Goal: Task Accomplishment & Management: Use online tool/utility

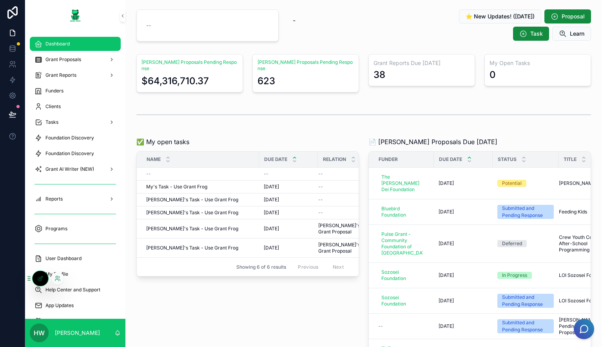
click at [54, 281] on div at bounding box center [57, 279] width 13 height 13
click at [58, 277] on icon at bounding box center [57, 277] width 2 height 2
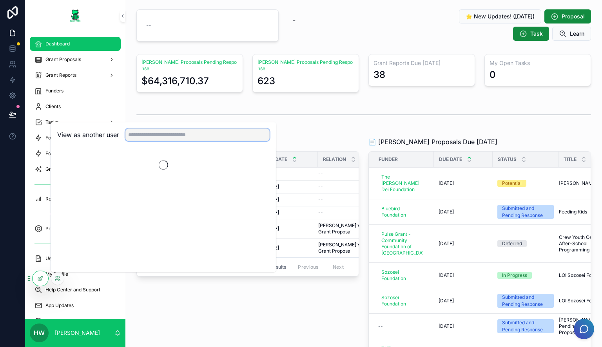
click at [206, 135] on input "text" at bounding box center [197, 135] width 144 height 13
type input "*****"
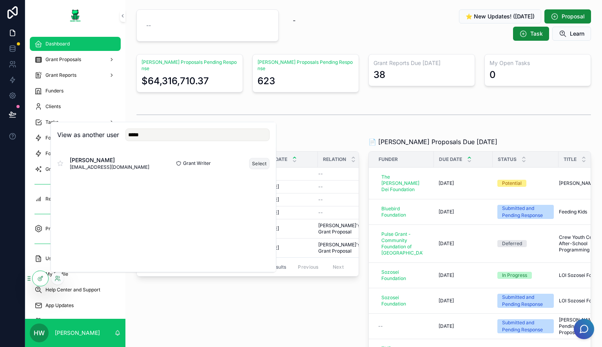
click at [264, 163] on button "Select" at bounding box center [259, 163] width 20 height 11
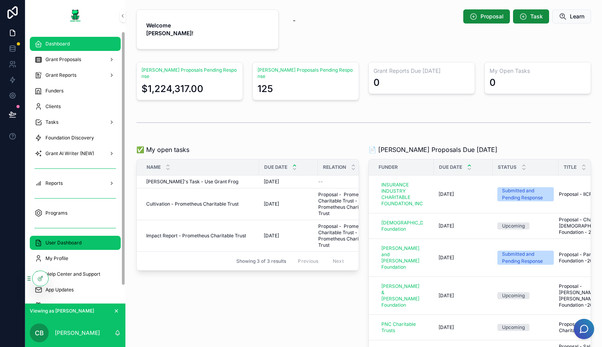
click at [98, 246] on div "User Dashboard" at bounding box center [76, 243] width 82 height 13
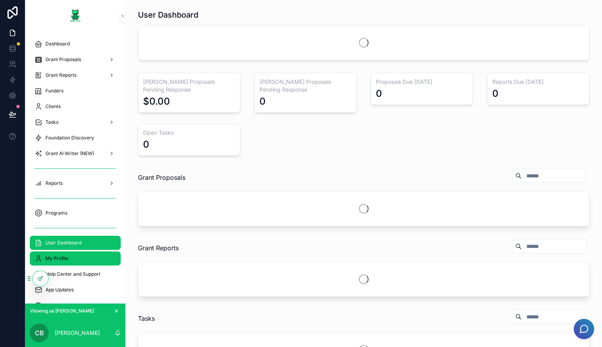
click at [87, 256] on div "My Profile" at bounding box center [76, 259] width 82 height 13
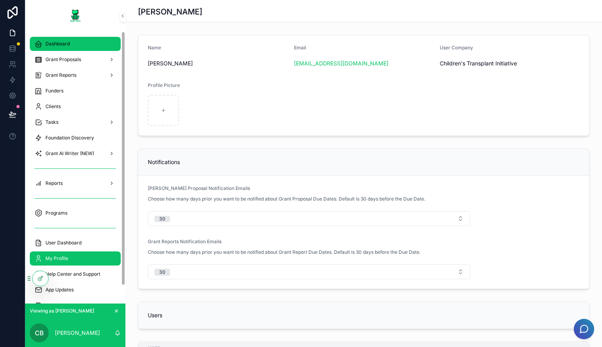
click at [73, 43] on div "Dashboard" at bounding box center [76, 44] width 82 height 13
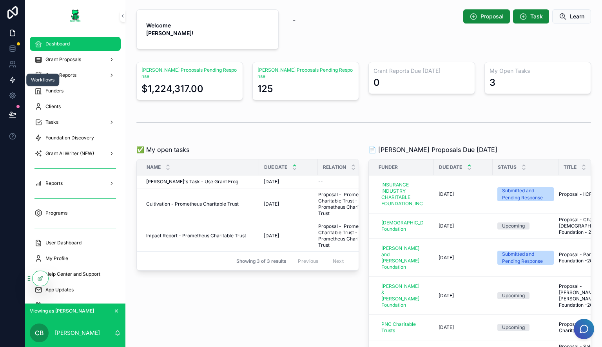
click at [15, 82] on icon at bounding box center [13, 80] width 8 height 8
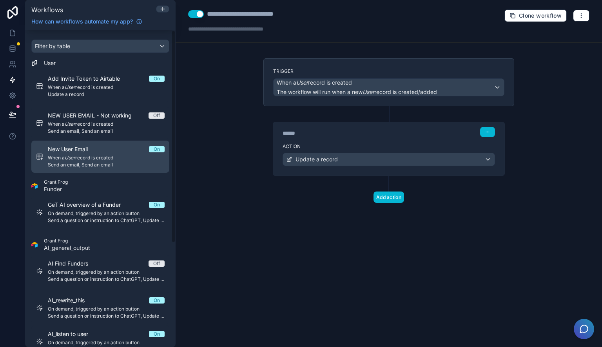
click at [89, 165] on span "Send an email, Send an email" at bounding box center [106, 165] width 117 height 6
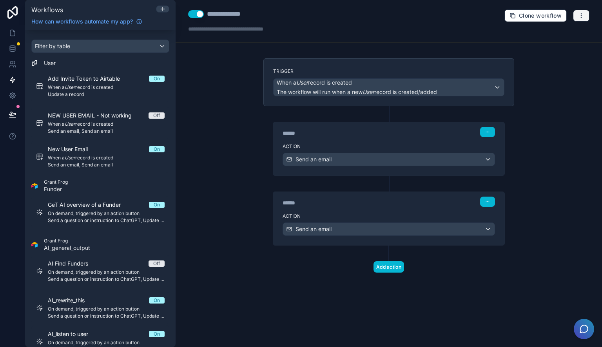
click at [583, 15] on icon "button" at bounding box center [581, 16] width 6 height 6
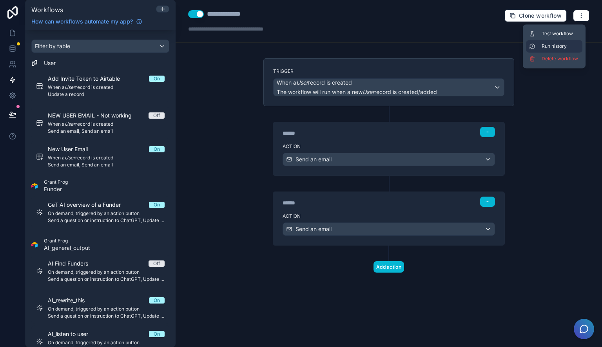
click at [569, 44] on span "Run history" at bounding box center [561, 46] width 38 height 6
